Goal: Task Accomplishment & Management: Complete application form

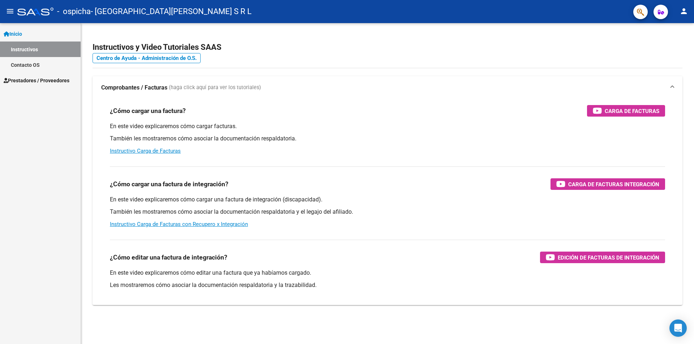
click at [62, 82] on span "Prestadores / Proveedores" at bounding box center [37, 81] width 66 height 8
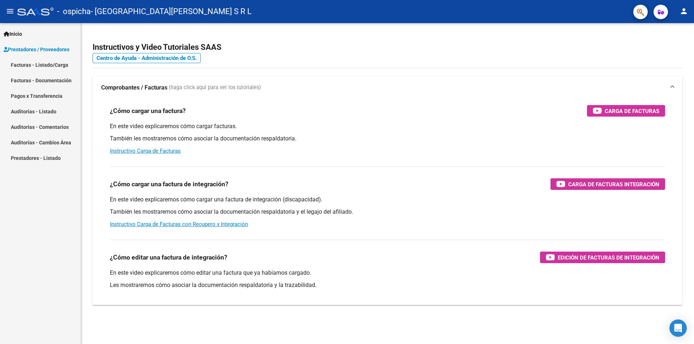
click at [33, 95] on link "Pagos x Transferencia" at bounding box center [40, 96] width 81 height 16
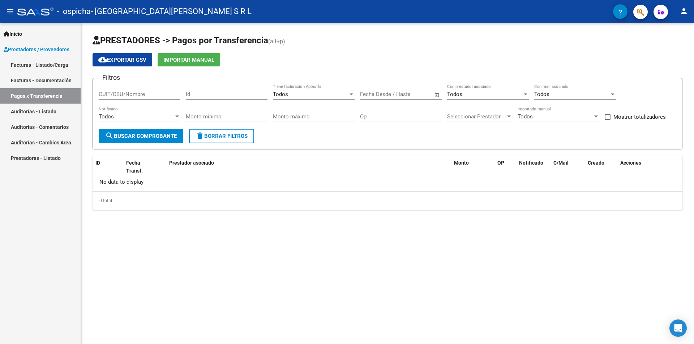
click at [43, 67] on link "Facturas - Listado/Carga" at bounding box center [40, 65] width 81 height 16
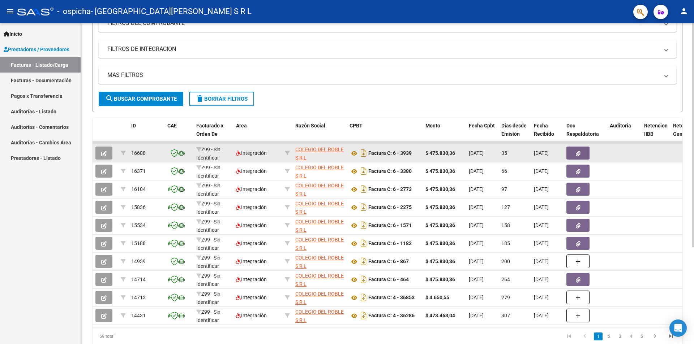
click at [103, 151] on icon "button" at bounding box center [103, 153] width 5 height 5
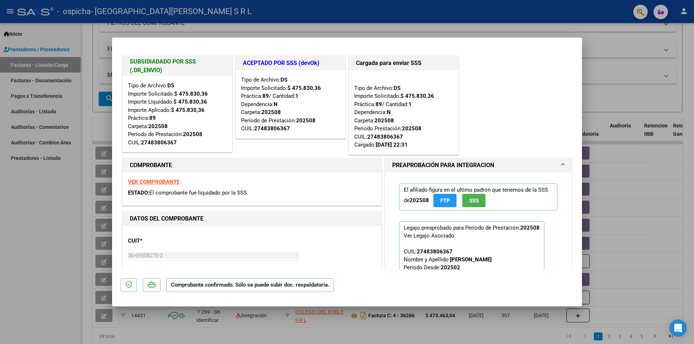
click at [627, 83] on div at bounding box center [347, 172] width 694 height 344
type input "$ 0,00"
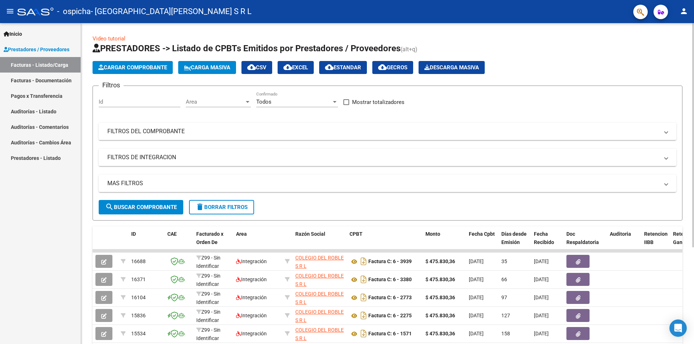
click at [138, 69] on span "Cargar Comprobante" at bounding box center [132, 67] width 69 height 7
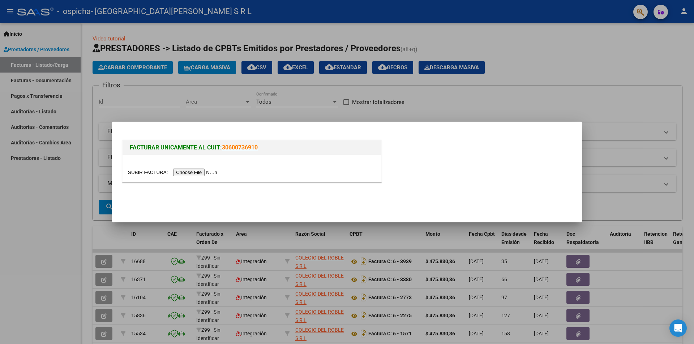
click at [204, 175] on input "file" at bounding box center [173, 173] width 91 height 8
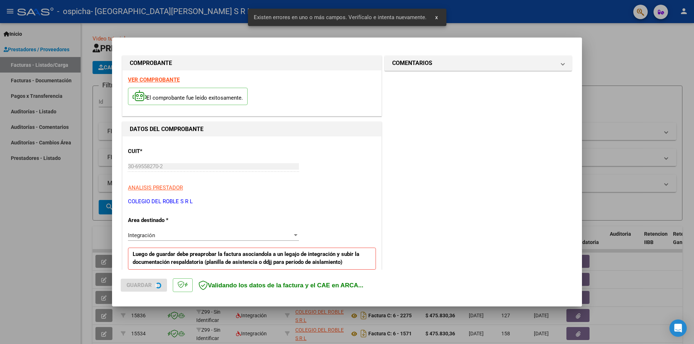
scroll to position [126, 0]
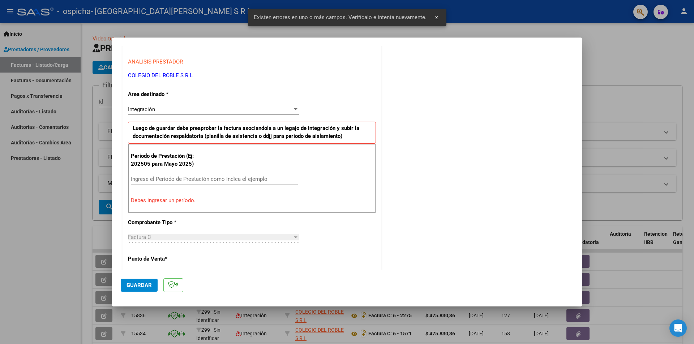
click at [194, 180] on input "Ingrese el Período de Prestación como indica el ejemplo" at bounding box center [214, 179] width 167 height 7
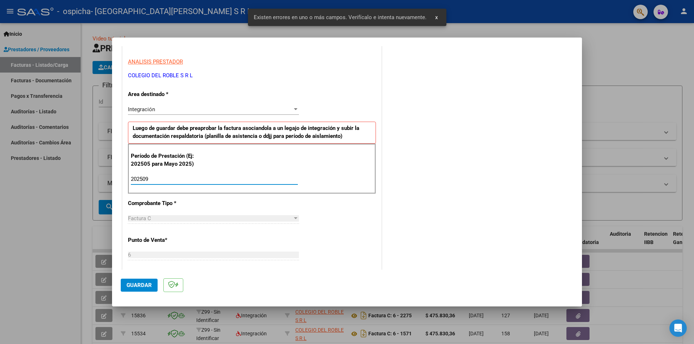
type input "202509"
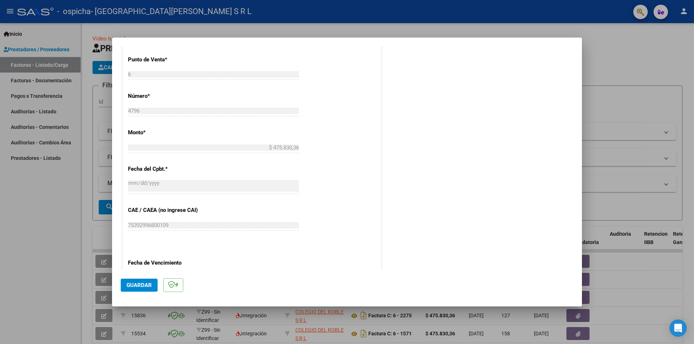
scroll to position [379, 0]
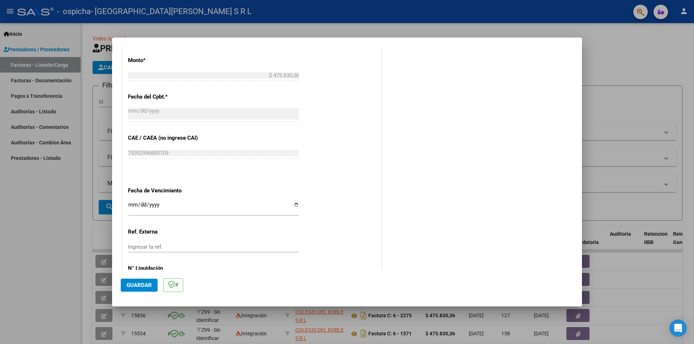
click at [147, 291] on button "Guardar" at bounding box center [139, 285] width 37 height 13
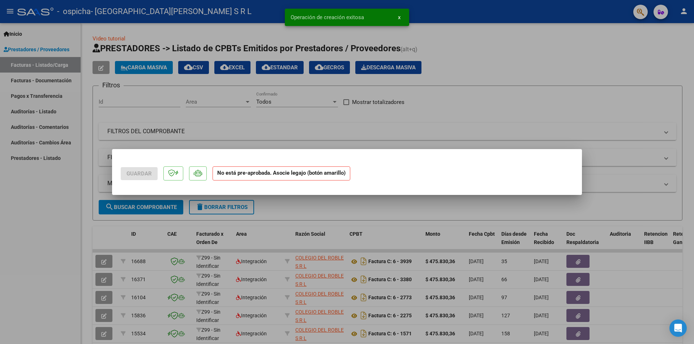
scroll to position [0, 0]
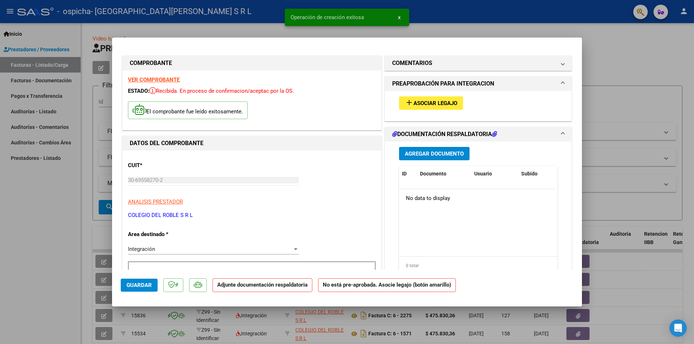
click at [425, 107] on span "Asociar Legajo" at bounding box center [435, 103] width 44 height 7
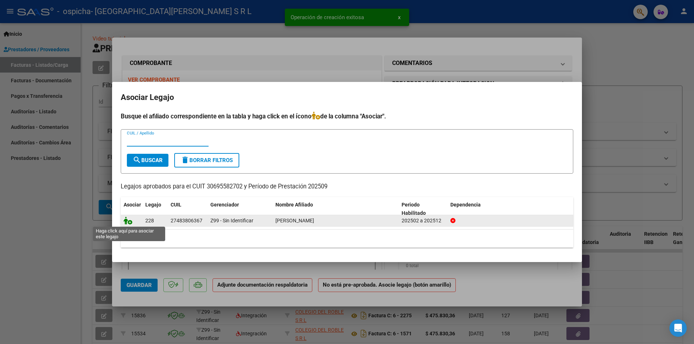
click at [129, 222] on icon at bounding box center [128, 221] width 9 height 8
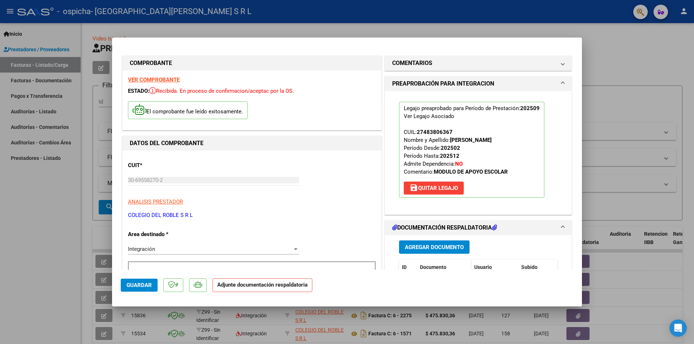
scroll to position [36, 0]
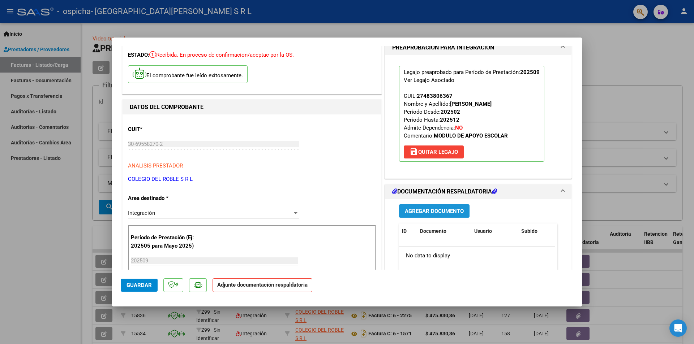
click at [416, 210] on span "Agregar Documento" at bounding box center [434, 211] width 59 height 7
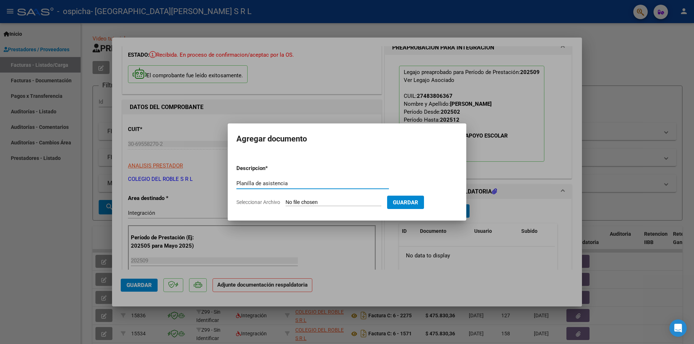
type input "Planilla de asistencia"
click at [349, 203] on input "Seleccionar Archivo" at bounding box center [333, 202] width 96 height 7
type input "C:\fakepath\CARDOZO MILAGROS OSPICHA.pdf"
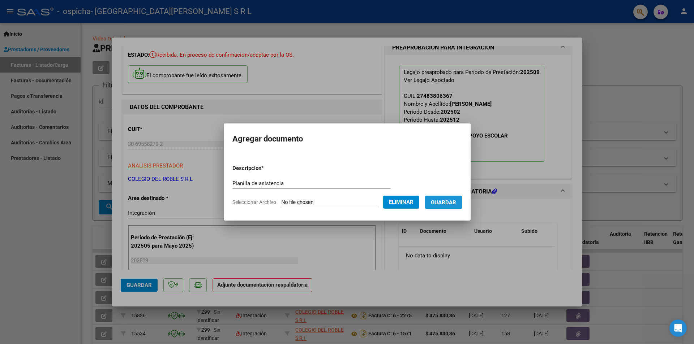
click at [445, 207] on button "Guardar" at bounding box center [443, 202] width 37 height 13
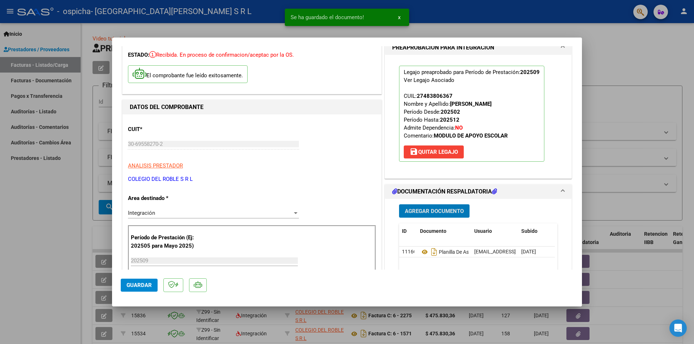
click at [441, 211] on span "Agregar Documento" at bounding box center [434, 211] width 59 height 7
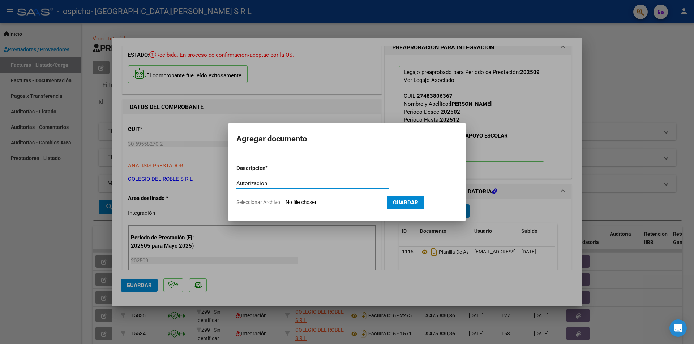
type input "Autorizacion"
click at [303, 204] on input "Seleccionar Archivo" at bounding box center [333, 202] width 96 height 7
type input "C:\fakepath\CARDOZO MARIA MILAGROS - AUTORIZACION FEBRERO A DICIEMBRE.pdf"
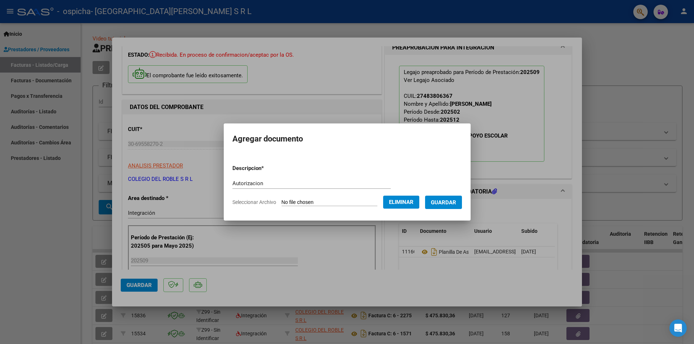
click at [454, 206] on button "Guardar" at bounding box center [443, 202] width 37 height 13
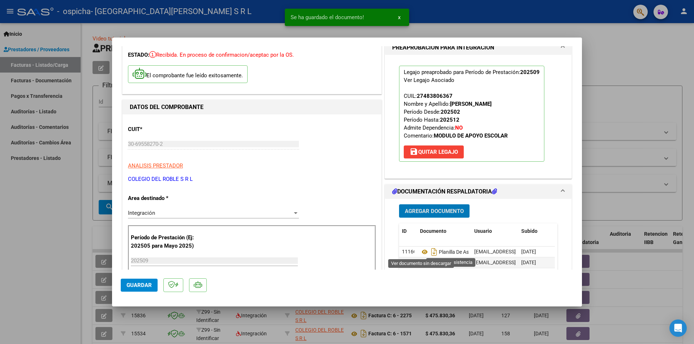
scroll to position [145, 0]
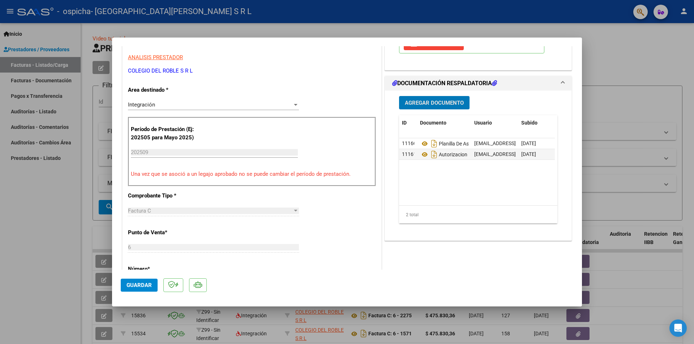
click at [151, 282] on button "Guardar" at bounding box center [139, 285] width 37 height 13
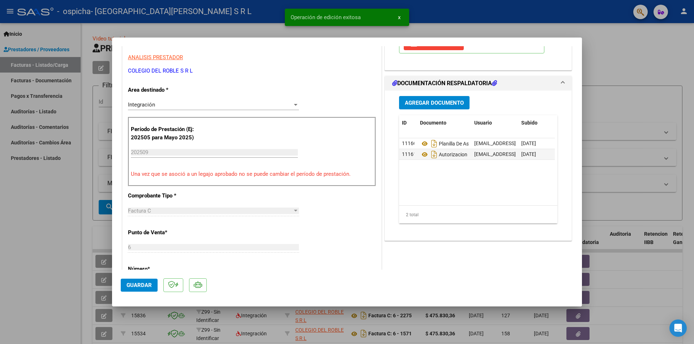
click at [633, 91] on div at bounding box center [347, 172] width 694 height 344
type input "$ 0,00"
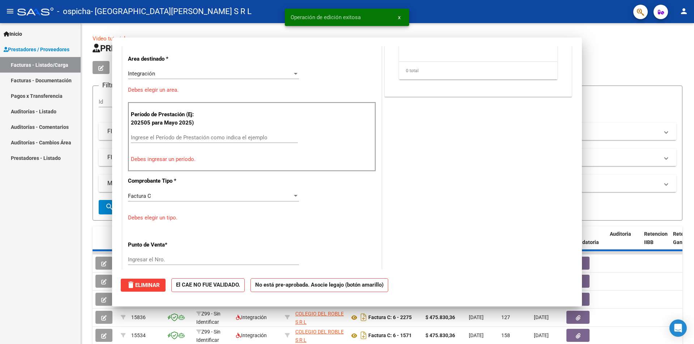
scroll to position [0, 0]
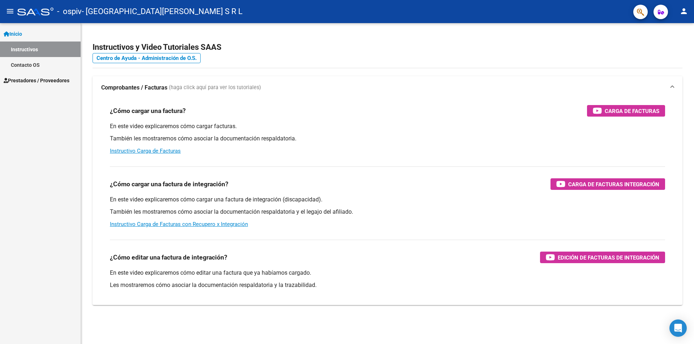
click at [38, 81] on span "Prestadores / Proveedores" at bounding box center [37, 81] width 66 height 8
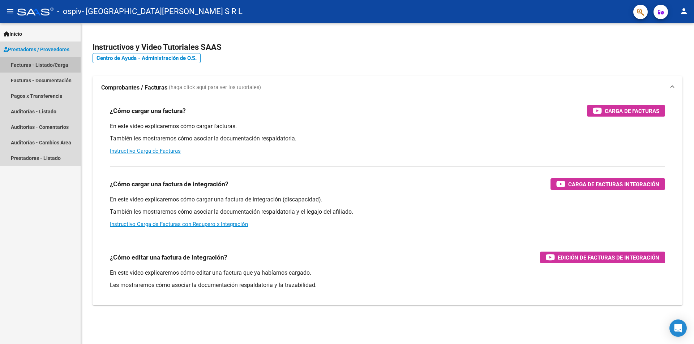
click at [39, 65] on link "Facturas - Listado/Carga" at bounding box center [40, 65] width 81 height 16
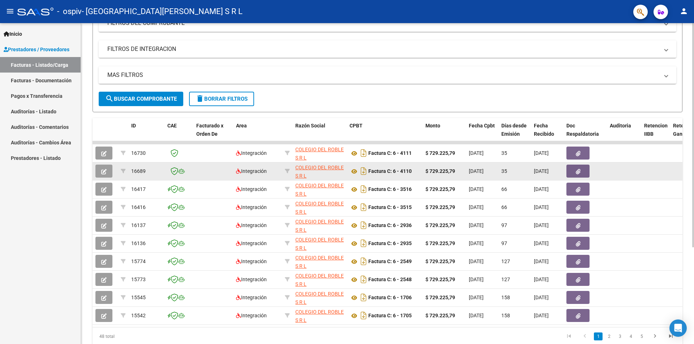
click at [104, 172] on icon "button" at bounding box center [103, 171] width 5 height 5
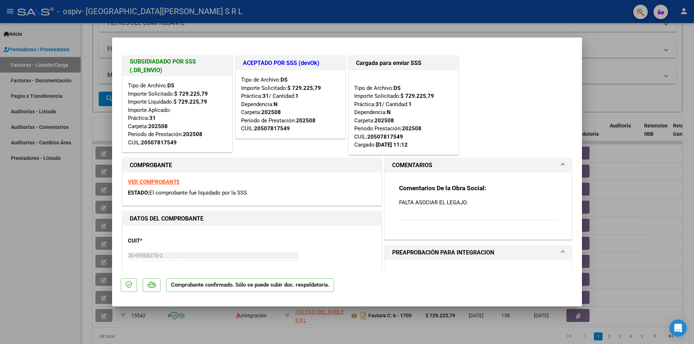
click at [622, 92] on div at bounding box center [347, 172] width 694 height 344
type input "$ 0,00"
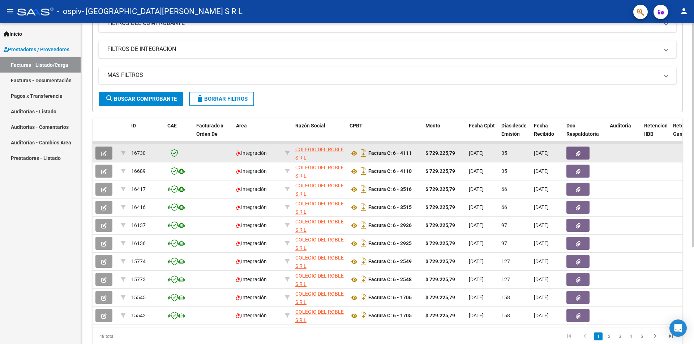
click at [106, 149] on button "button" at bounding box center [103, 153] width 17 height 13
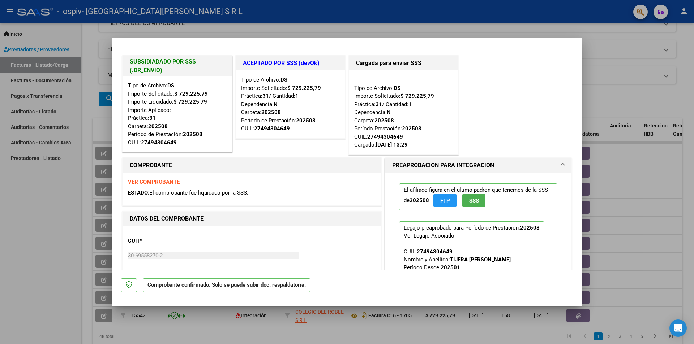
click at [618, 98] on div at bounding box center [347, 172] width 694 height 344
type input "$ 0,00"
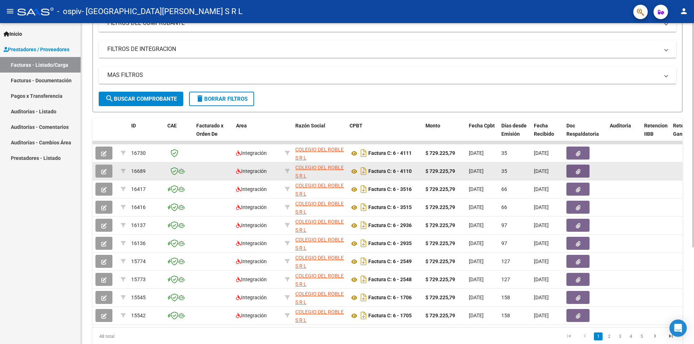
click at [108, 172] on button "button" at bounding box center [103, 171] width 17 height 13
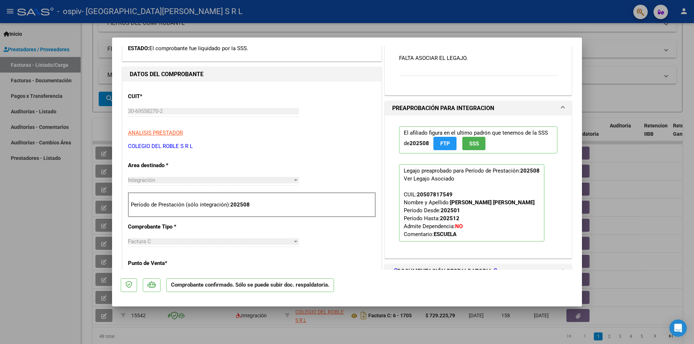
scroll to position [181, 0]
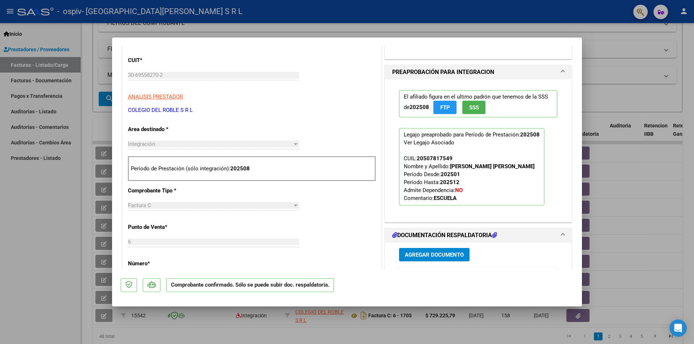
click at [603, 86] on div at bounding box center [347, 172] width 694 height 344
type input "$ 0,00"
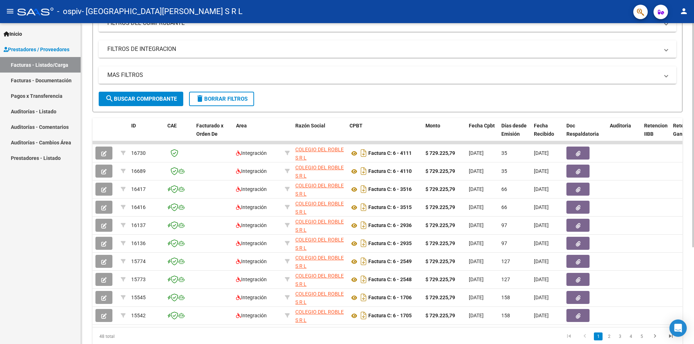
scroll to position [36, 0]
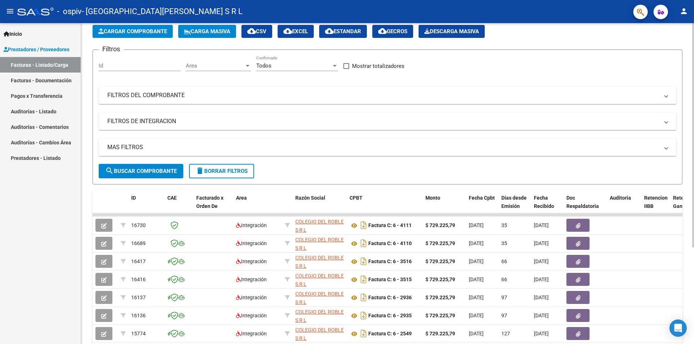
click at [130, 34] on span "Cargar Comprobante" at bounding box center [132, 31] width 69 height 7
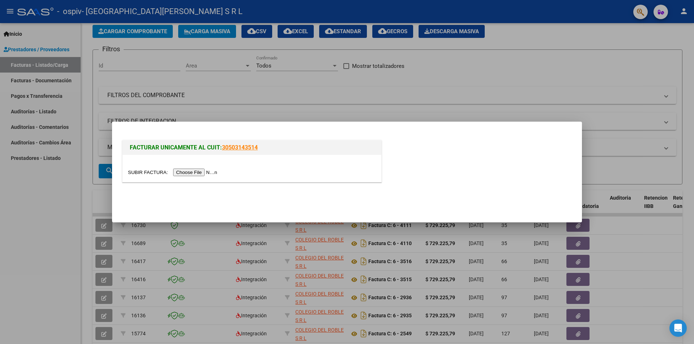
click at [205, 172] on input "file" at bounding box center [173, 173] width 91 height 8
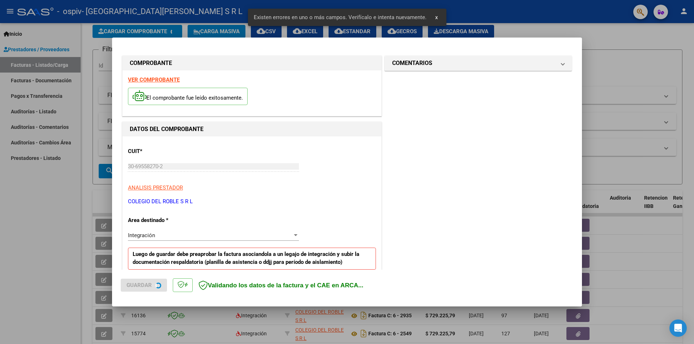
scroll to position [126, 0]
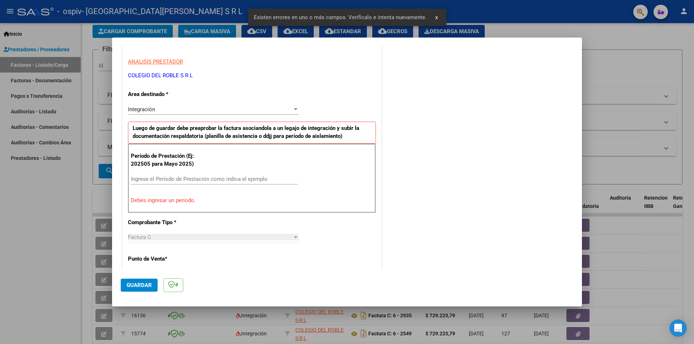
click at [181, 180] on input "Ingrese el Período de Prestación como indica el ejemplo" at bounding box center [214, 179] width 167 height 7
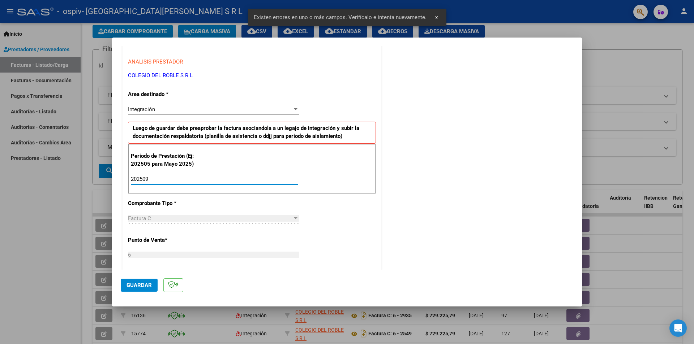
type input "202509"
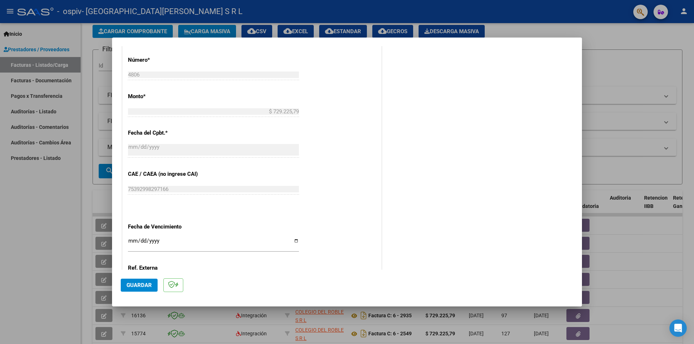
scroll to position [379, 0]
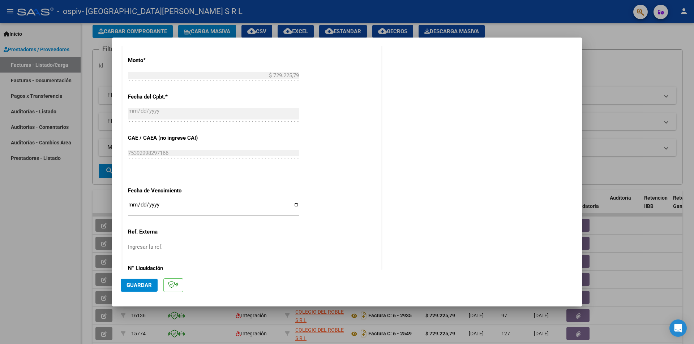
click at [145, 283] on span "Guardar" at bounding box center [138, 285] width 25 height 7
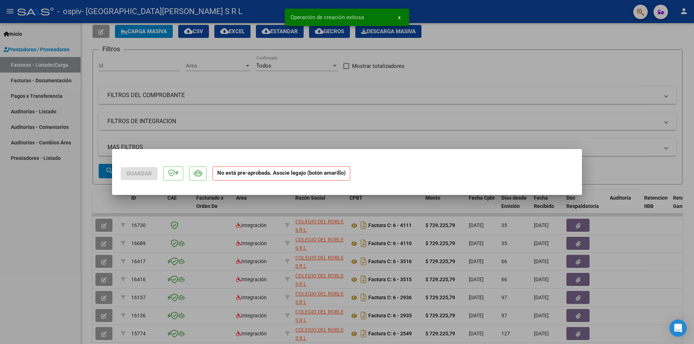
scroll to position [0, 0]
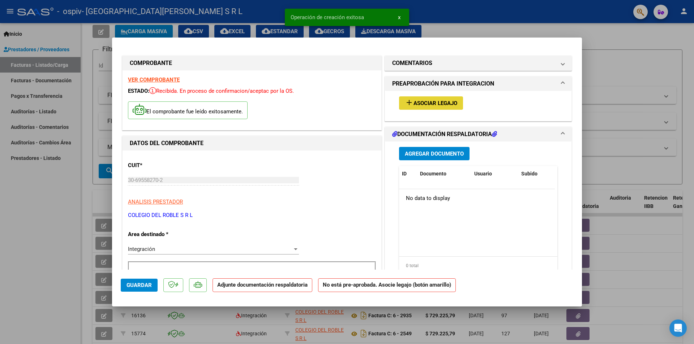
click at [413, 104] on span "Asociar Legajo" at bounding box center [435, 103] width 44 height 7
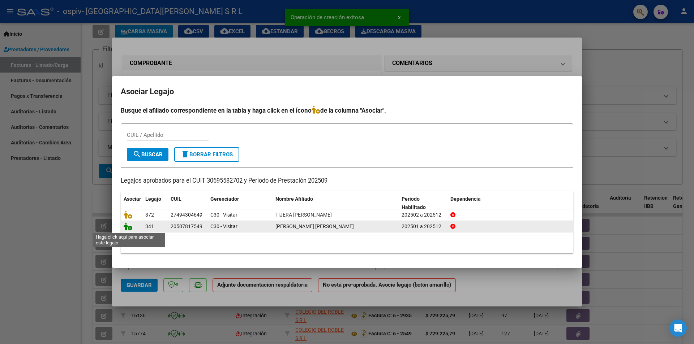
click at [125, 229] on icon at bounding box center [128, 227] width 9 height 8
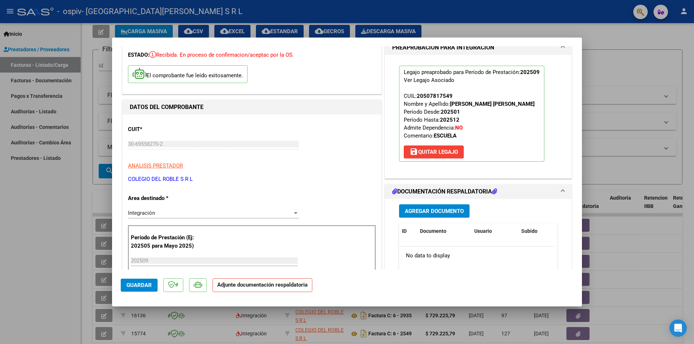
scroll to position [72, 0]
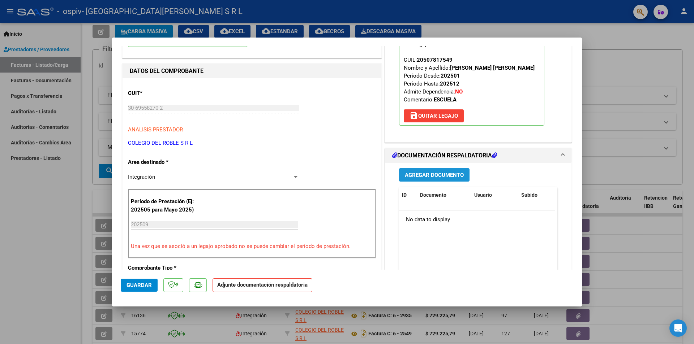
click at [444, 169] on button "Agregar Documento" at bounding box center [434, 174] width 70 height 13
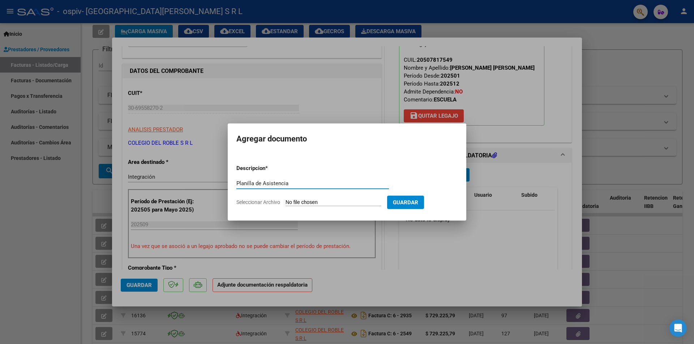
type input "Planilla de Asistencia"
click at [293, 203] on input "Seleccionar Archivo" at bounding box center [333, 202] width 96 height 7
type input "C:\fakepath\[PERSON_NAME][GEOGRAPHIC_DATA] [DATE].pdf"
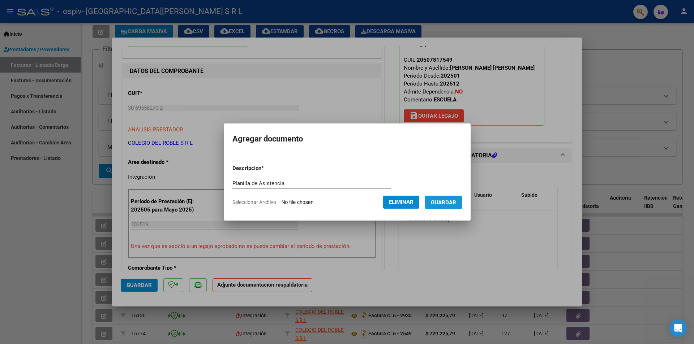
click at [446, 203] on span "Guardar" at bounding box center [443, 202] width 25 height 7
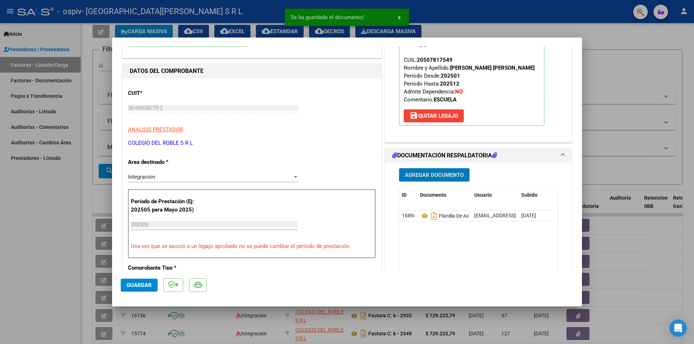
click at [436, 178] on span "Agregar Documento" at bounding box center [434, 175] width 59 height 7
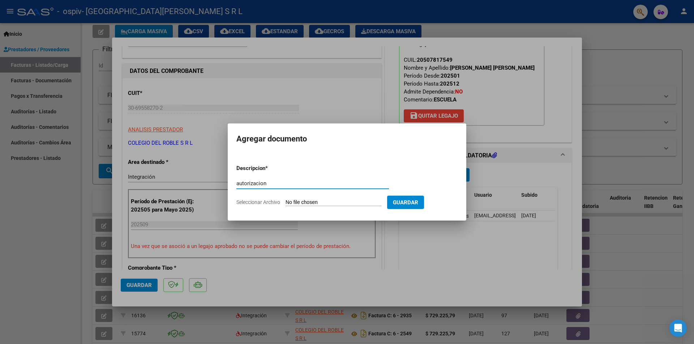
type input "autorizacion"
click at [347, 199] on input "Seleccionar Archivo" at bounding box center [333, 202] width 96 height 7
type input "C:\fakepath\[PERSON_NAME] [PERSON_NAME] - AUTORIZACION FEBRERO A DICIEMBRE.pdf"
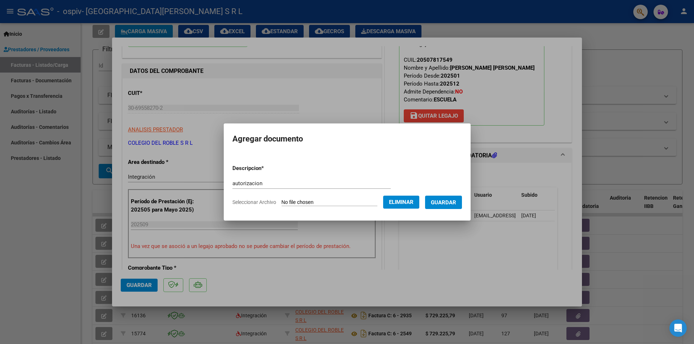
click at [448, 206] on span "Guardar" at bounding box center [443, 202] width 25 height 7
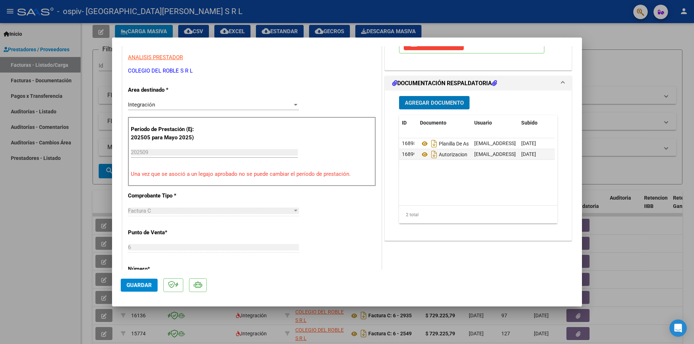
scroll to position [181, 0]
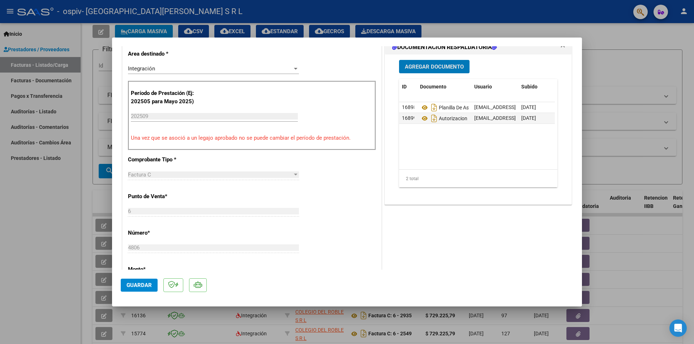
click at [142, 284] on span "Guardar" at bounding box center [138, 285] width 25 height 7
click at [145, 283] on span "Guardar" at bounding box center [138, 285] width 25 height 7
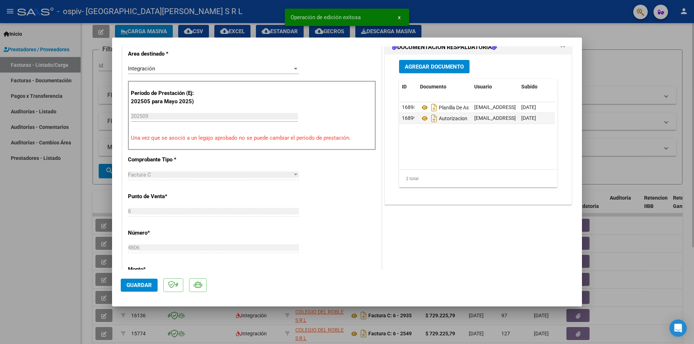
click at [646, 107] on div at bounding box center [347, 172] width 694 height 344
type input "$ 0,00"
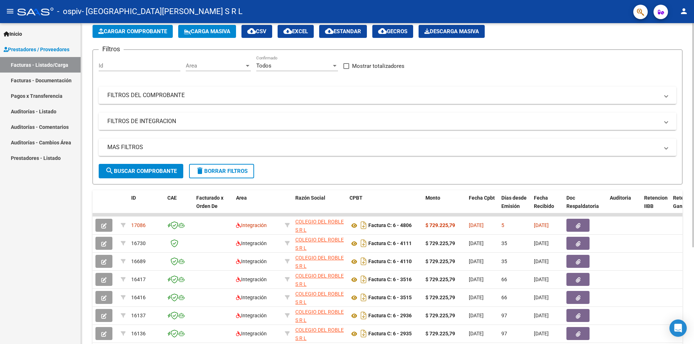
scroll to position [0, 0]
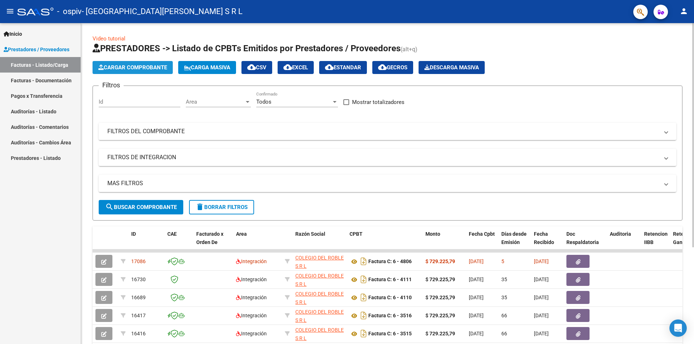
click at [137, 66] on span "Cargar Comprobante" at bounding box center [132, 67] width 69 height 7
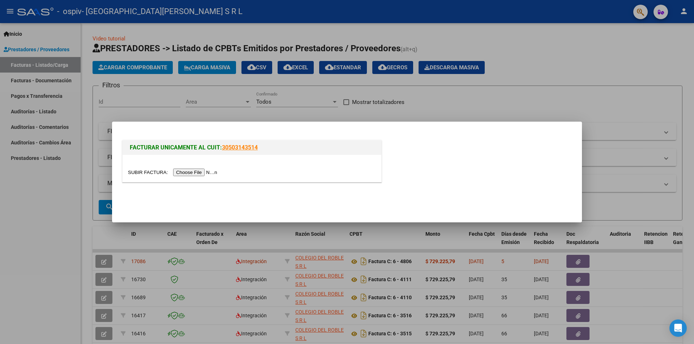
click at [199, 172] on input "file" at bounding box center [173, 173] width 91 height 8
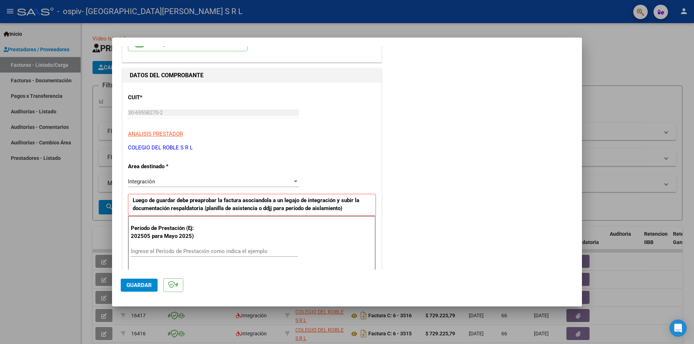
scroll to position [90, 0]
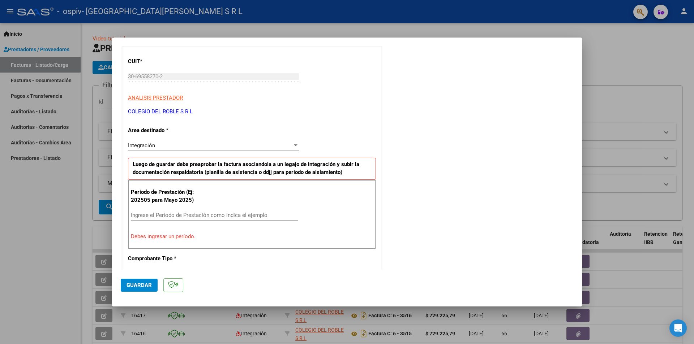
click at [179, 212] on input "Ingrese el Período de Prestación como indica el ejemplo" at bounding box center [214, 215] width 167 height 7
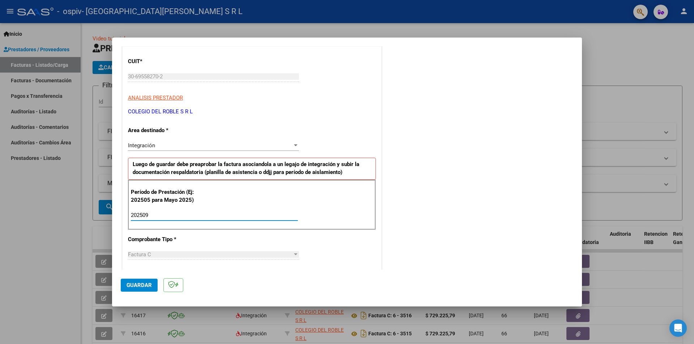
type input "202509"
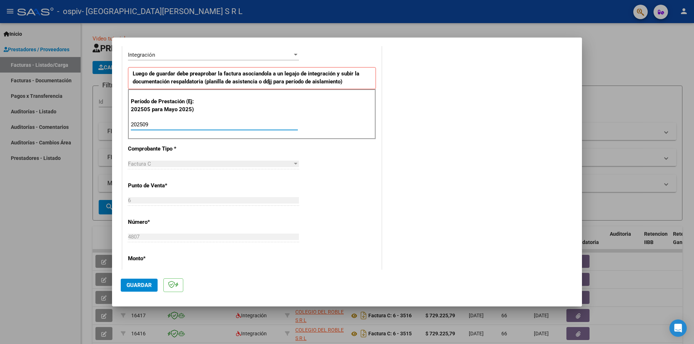
scroll to position [253, 0]
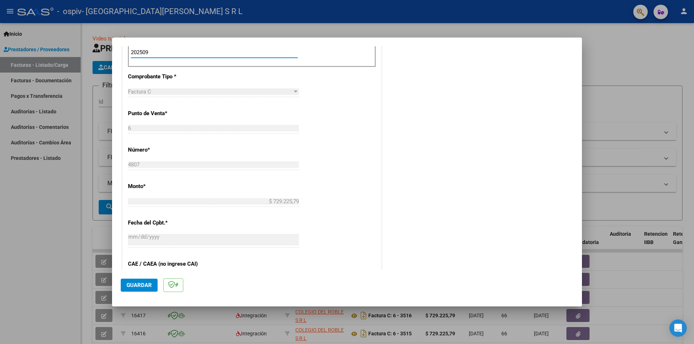
click at [149, 286] on span "Guardar" at bounding box center [138, 285] width 25 height 7
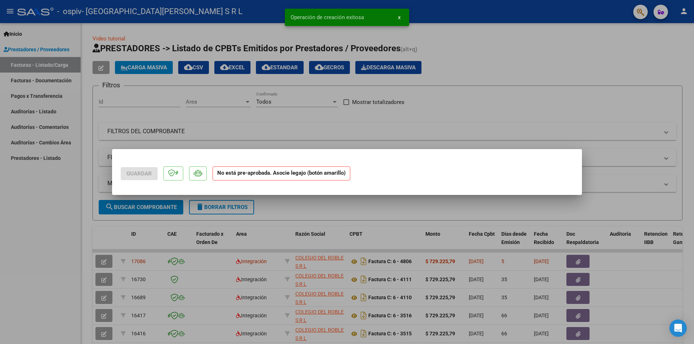
scroll to position [0, 0]
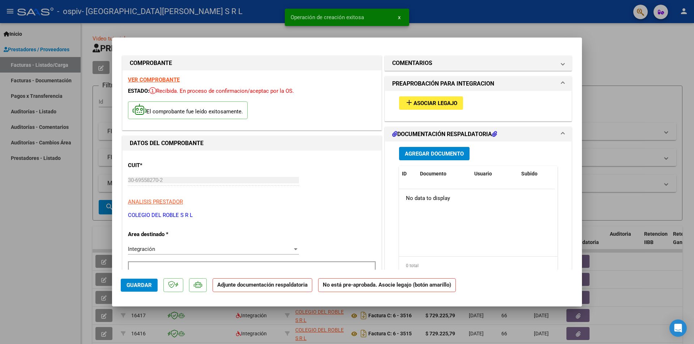
click at [429, 103] on span "Asociar Legajo" at bounding box center [435, 103] width 44 height 7
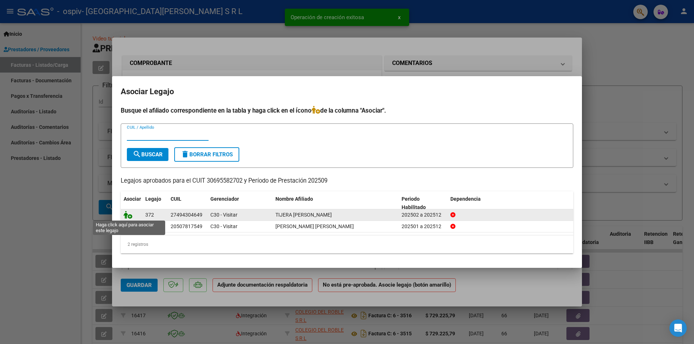
click at [129, 216] on icon at bounding box center [128, 215] width 9 height 8
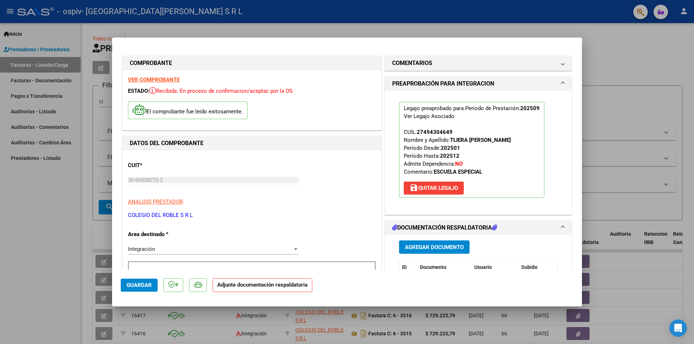
scroll to position [72, 0]
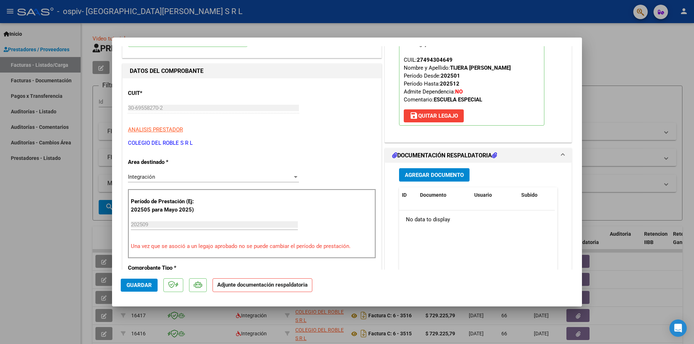
click at [442, 178] on span "Agregar Documento" at bounding box center [434, 175] width 59 height 7
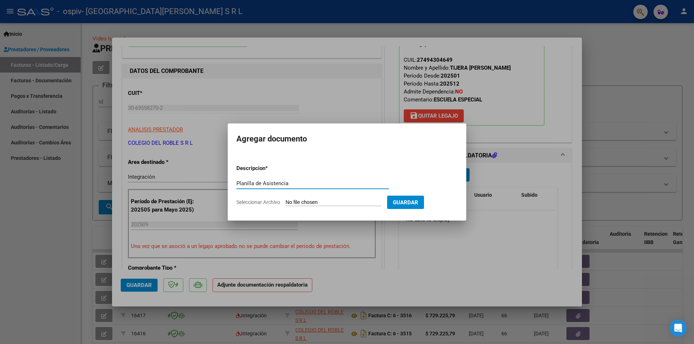
type input "Planilla de Asistencia"
click at [300, 203] on input "Seleccionar Archivo" at bounding box center [333, 202] width 96 height 7
type input "C:\fakepath\[PERSON_NAME] [DATE].pdf"
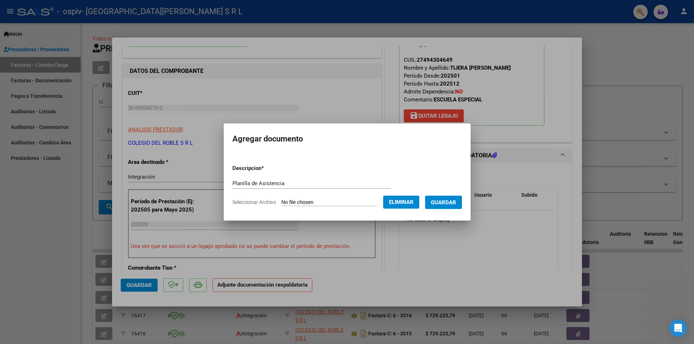
click at [438, 202] on button "Guardar" at bounding box center [443, 202] width 37 height 13
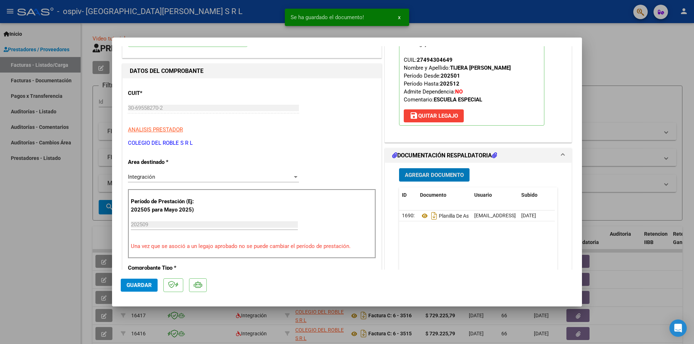
click at [443, 175] on span "Agregar Documento" at bounding box center [434, 175] width 59 height 7
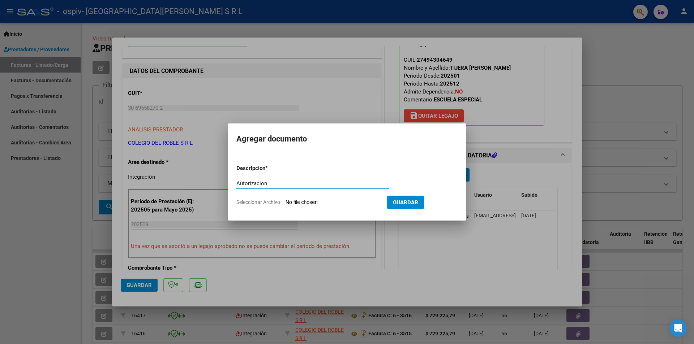
type input "Autorizacion"
click at [295, 202] on input "Seleccionar Archivo" at bounding box center [333, 202] width 96 height 7
type input "C:\fakepath\[PERSON_NAME] CIELO - AUTORIZACION FEBRERO A DICIEMBRE.pdf"
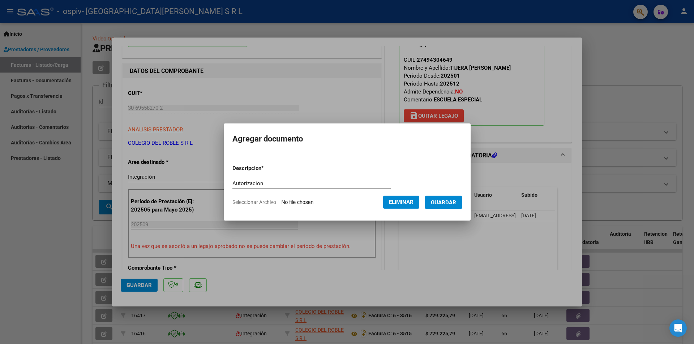
click at [444, 200] on span "Guardar" at bounding box center [443, 202] width 25 height 7
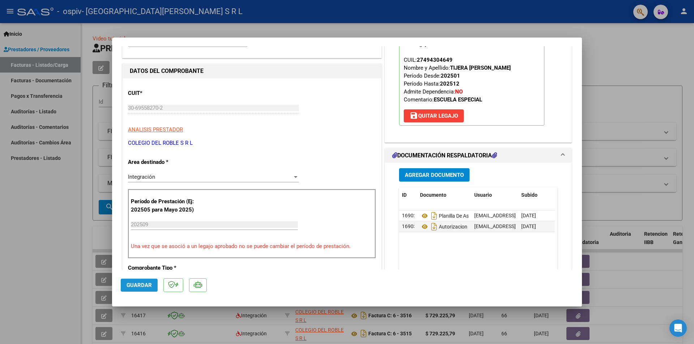
click at [142, 288] on span "Guardar" at bounding box center [138, 285] width 25 height 7
click at [607, 136] on div at bounding box center [347, 172] width 694 height 344
type input "$ 0,00"
